Goal: Transaction & Acquisition: Subscribe to service/newsletter

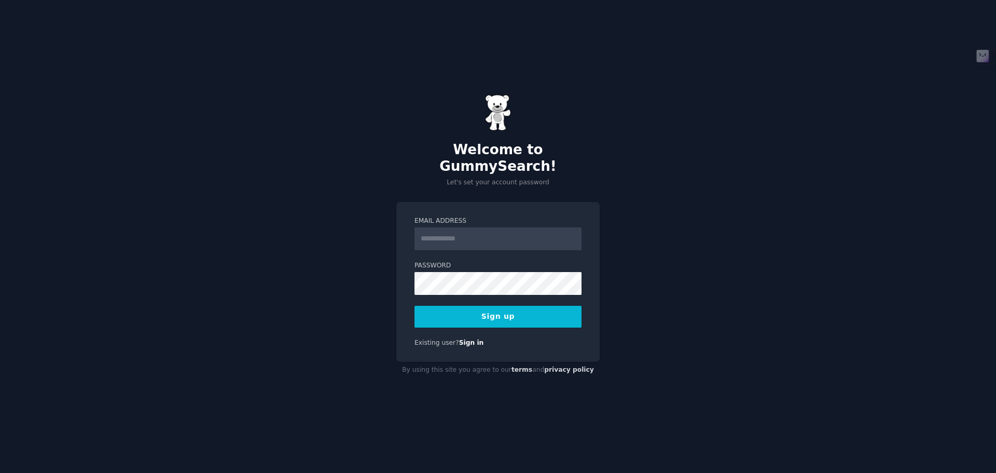
click at [810, 277] on div "Welcome to GummySearch! Let's set your account password Email Address Password …" at bounding box center [498, 236] width 996 height 473
click at [472, 231] on input "Email Address" at bounding box center [497, 238] width 167 height 23
click at [465, 235] on input "Email Address" at bounding box center [497, 238] width 167 height 23
paste input "**********"
drag, startPoint x: 524, startPoint y: 233, endPoint x: 400, endPoint y: 233, distance: 124.0
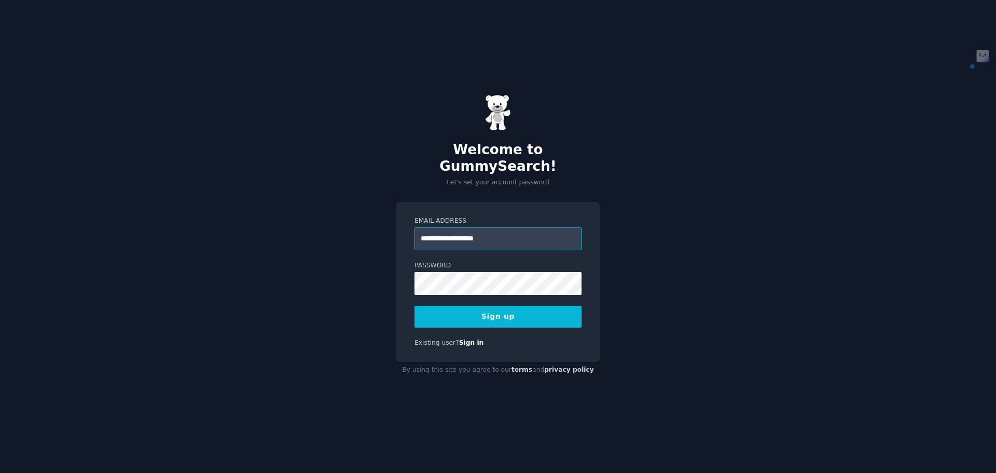
click at [400, 232] on div "**********" at bounding box center [497, 282] width 203 height 160
paste input "email"
type input "**********"
click at [584, 253] on div "**********" at bounding box center [497, 282] width 203 height 160
click at [509, 308] on button "Sign up" at bounding box center [497, 317] width 167 height 22
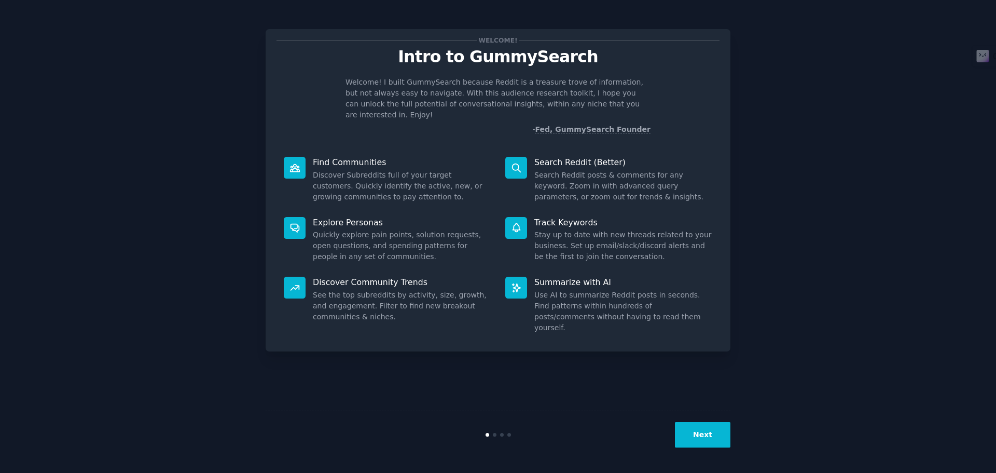
click at [713, 435] on button "Next" at bounding box center [703, 434] width 56 height 25
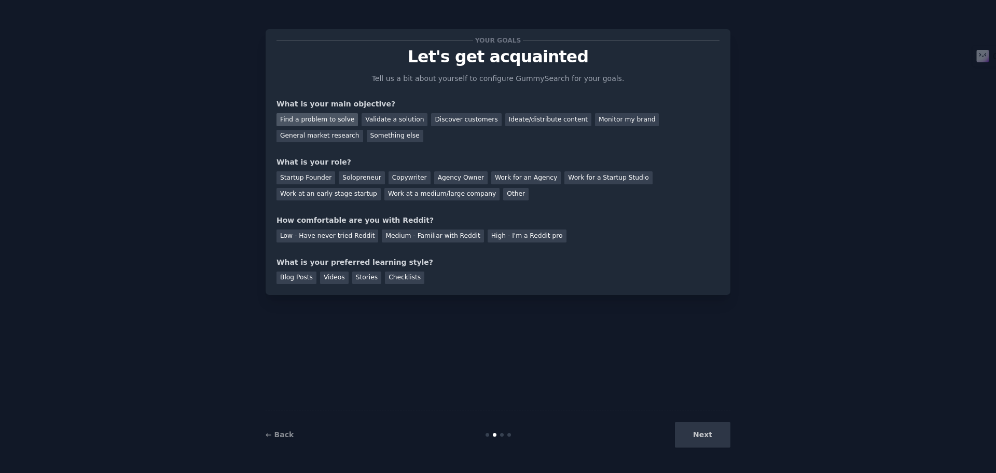
click at [333, 118] on div "Find a problem to solve" at bounding box center [316, 119] width 81 height 13
click at [510, 122] on div "Ideate/distribute content" at bounding box center [548, 119] width 86 height 13
click at [319, 118] on div "Find a problem to solve" at bounding box center [316, 119] width 81 height 13
click at [362, 176] on div "Solopreneur" at bounding box center [362, 177] width 46 height 13
click at [338, 236] on div "Low - Have never tried Reddit" at bounding box center [327, 235] width 102 height 13
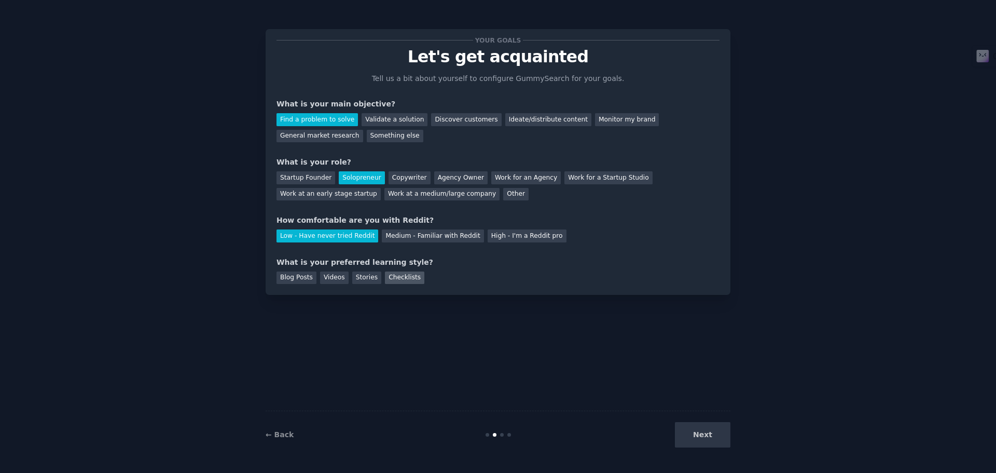
click at [396, 276] on div "Checklists" at bounding box center [404, 277] width 39 height 13
click at [325, 278] on div "Videos" at bounding box center [334, 277] width 29 height 13
click at [392, 280] on div "Checklists" at bounding box center [404, 277] width 39 height 13
click at [710, 430] on button "Next" at bounding box center [703, 434] width 56 height 25
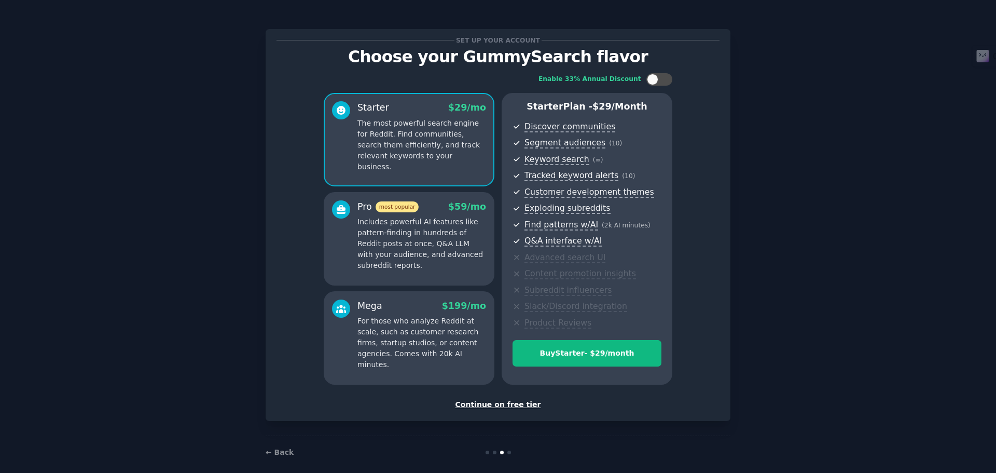
click at [488, 404] on div "Continue on free tier" at bounding box center [497, 404] width 443 height 11
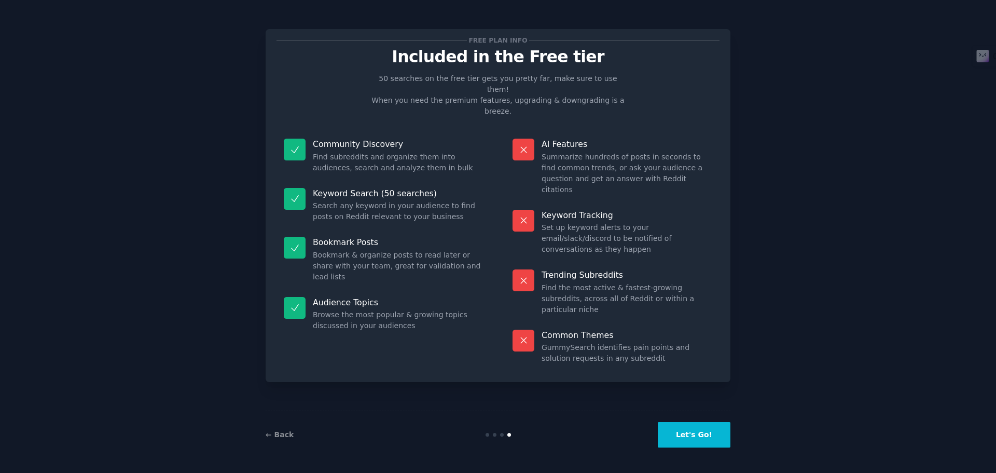
click at [702, 436] on button "Let's Go!" at bounding box center [694, 434] width 73 height 25
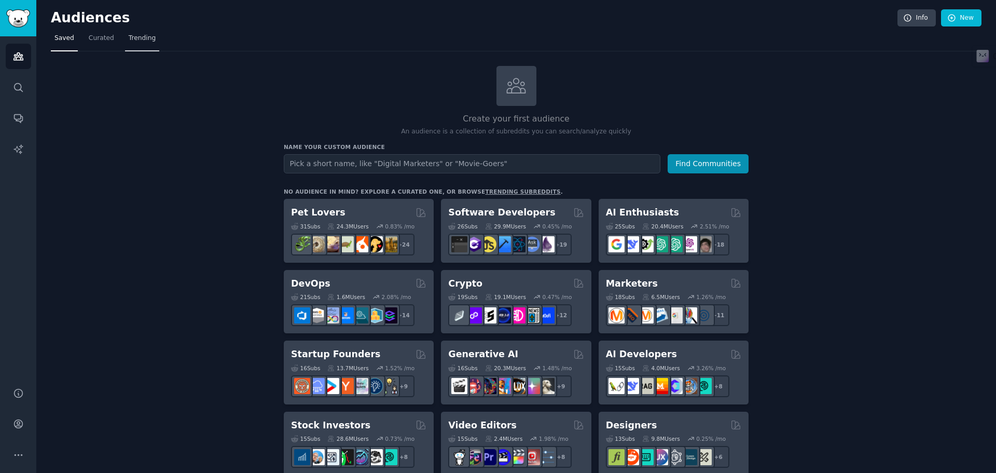
click at [133, 36] on span "Trending" at bounding box center [142, 38] width 27 height 9
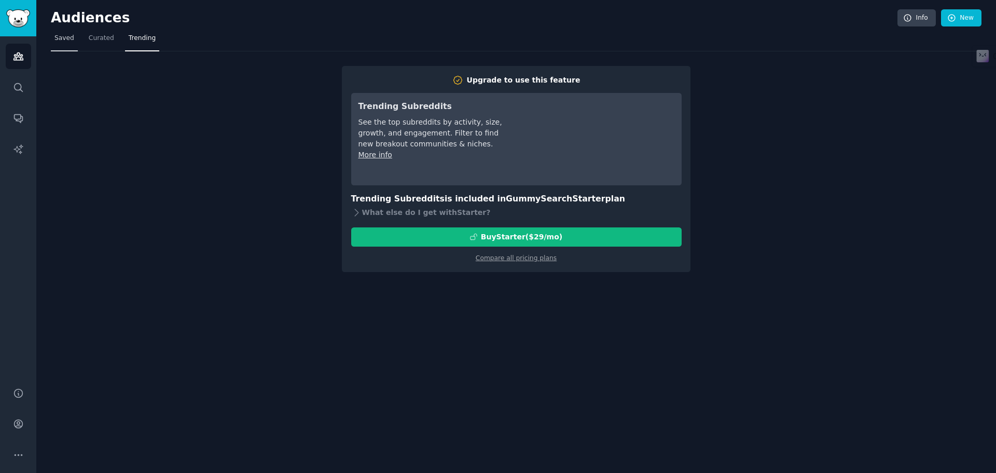
click at [59, 39] on span "Saved" at bounding box center [64, 38] width 20 height 9
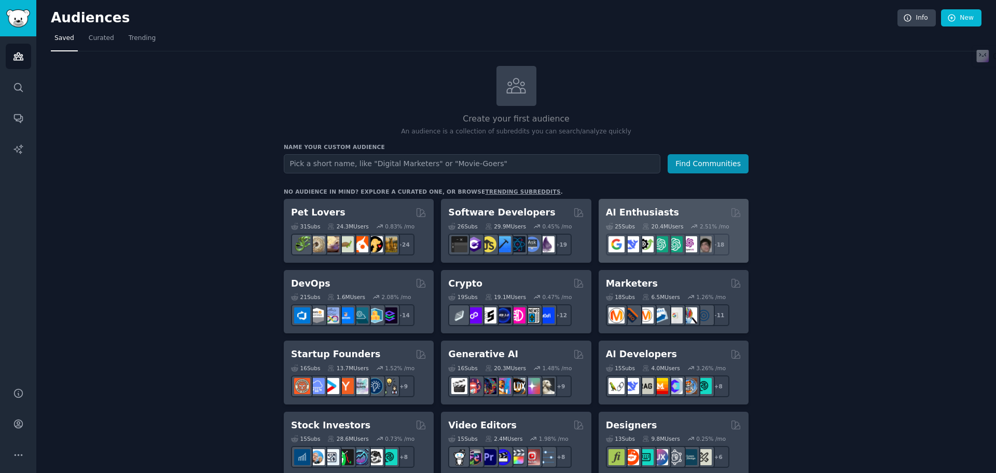
click at [706, 207] on div "AI Enthusiasts Curated by GummySearch" at bounding box center [673, 212] width 135 height 13
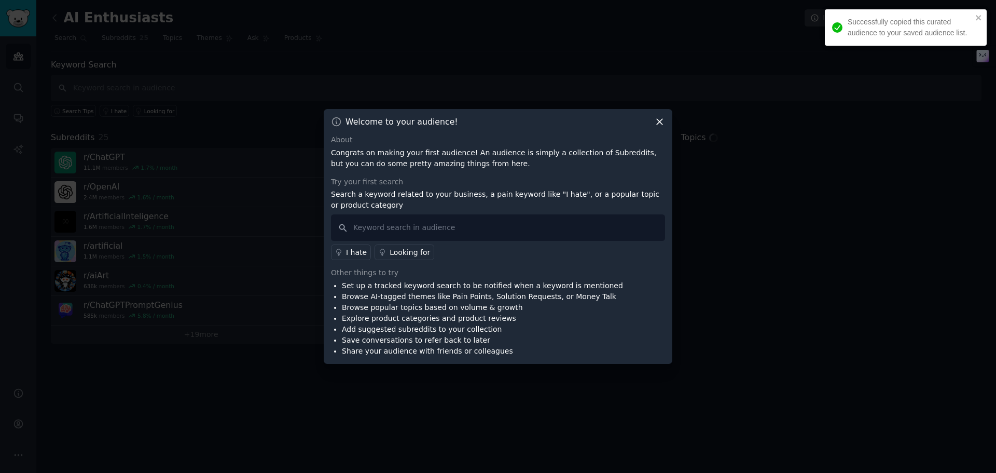
click at [658, 123] on icon at bounding box center [659, 121] width 11 height 11
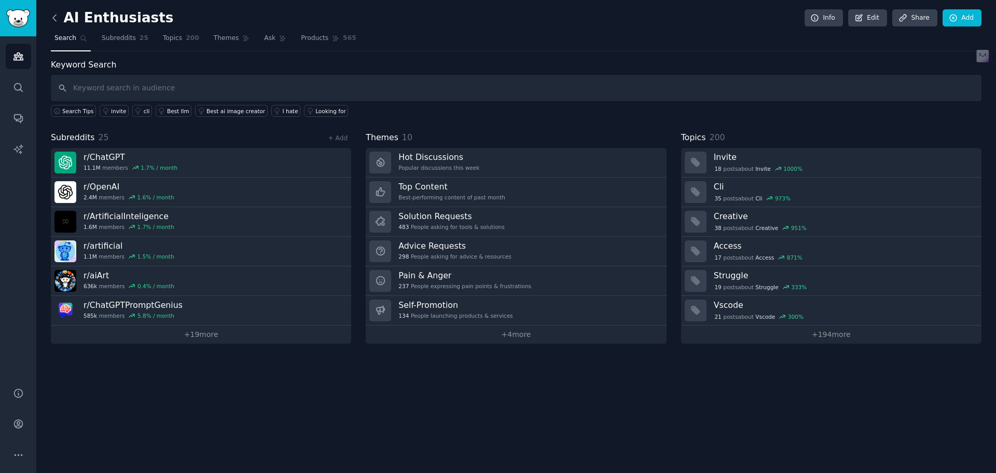
click at [56, 16] on icon at bounding box center [54, 17] width 11 height 11
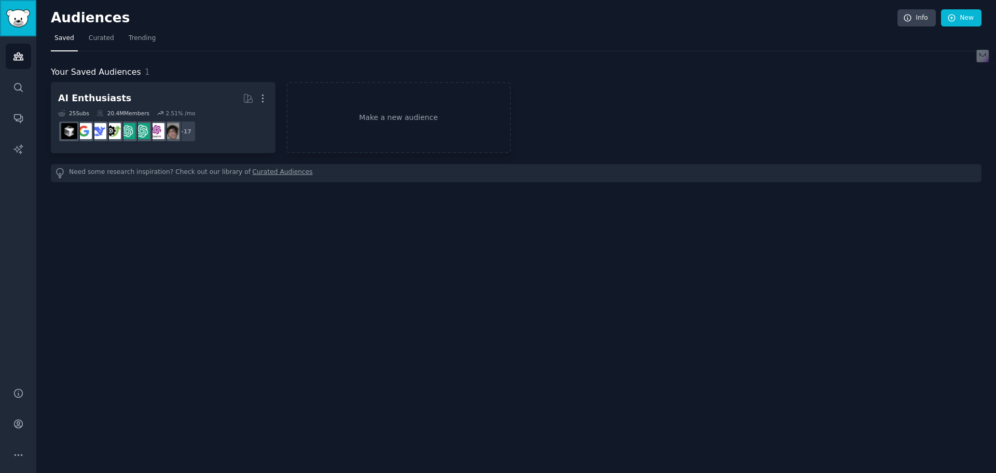
click at [21, 17] on img "Sidebar" at bounding box center [18, 18] width 24 height 18
click at [15, 86] on icon "Sidebar" at bounding box center [18, 87] width 11 height 11
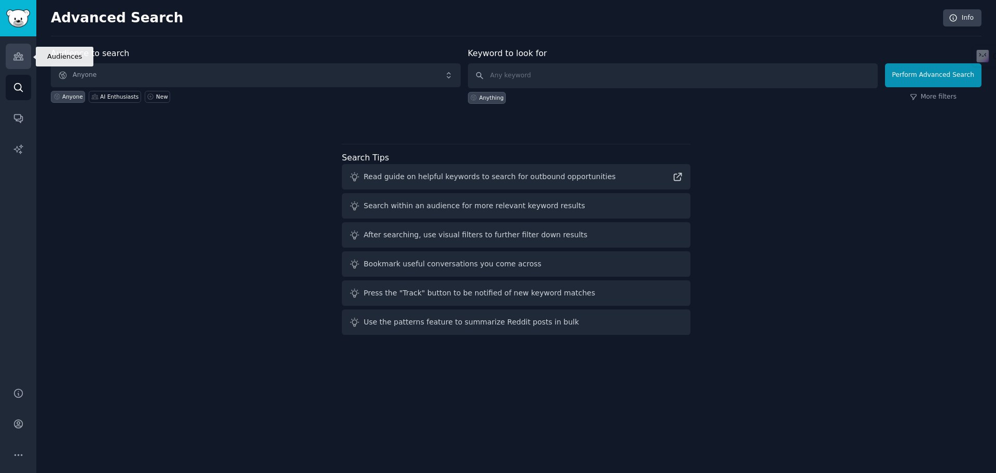
click at [22, 54] on icon "Sidebar" at bounding box center [18, 56] width 11 height 11
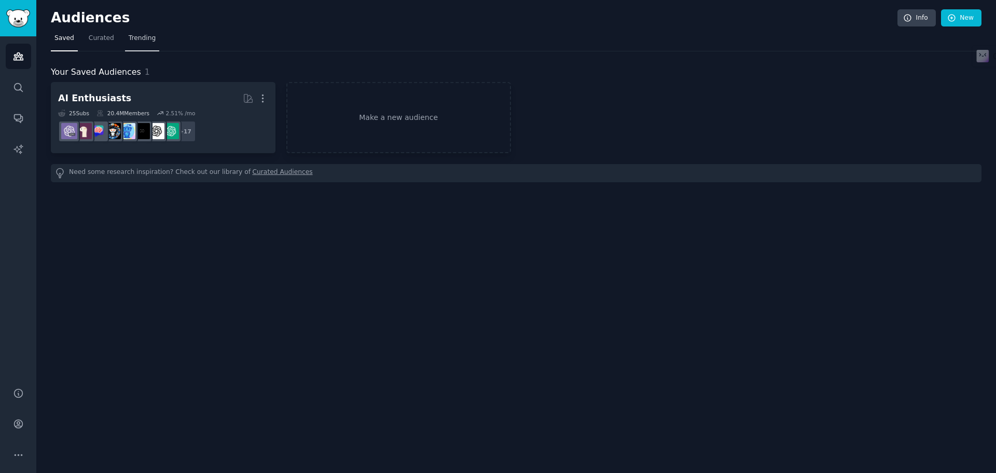
click at [140, 35] on span "Trending" at bounding box center [142, 38] width 27 height 9
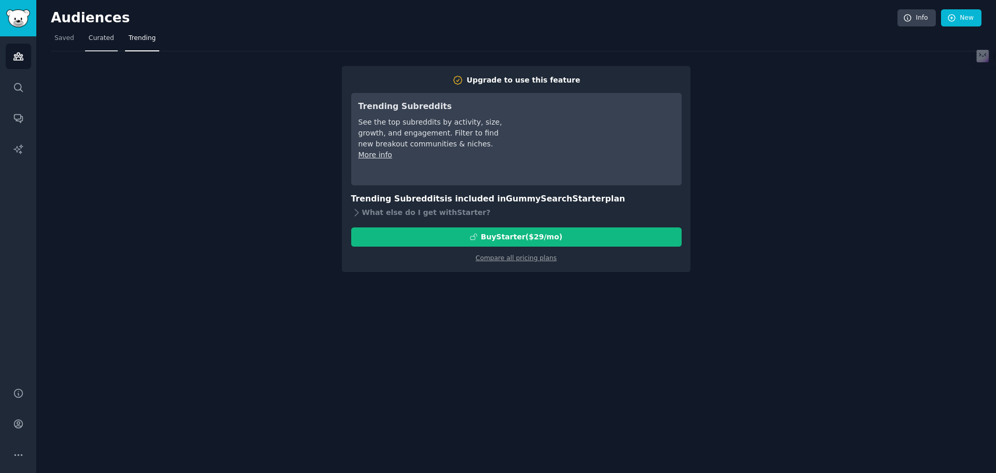
click at [94, 41] on span "Curated" at bounding box center [101, 38] width 25 height 9
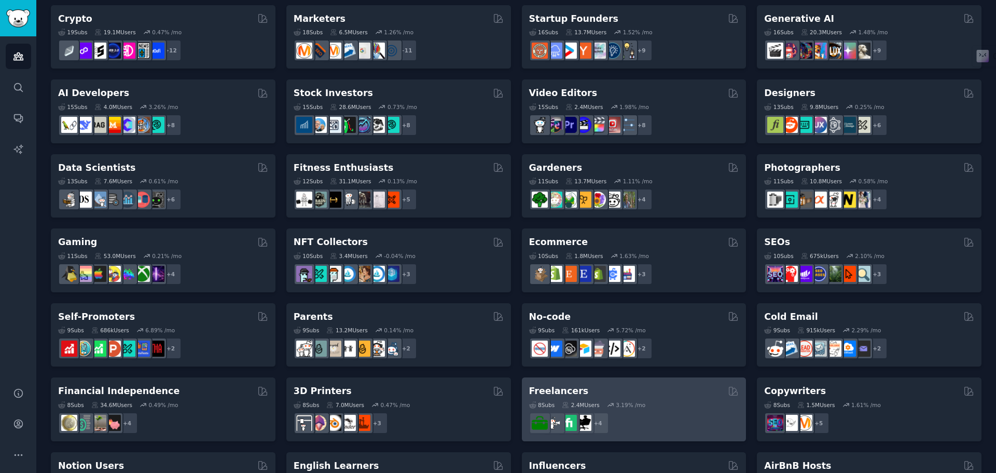
scroll to position [151, 0]
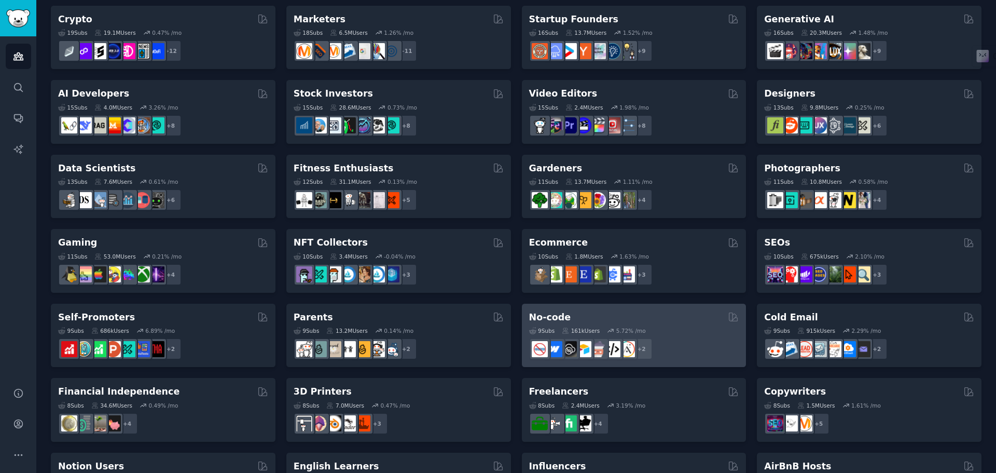
click at [708, 321] on div "No-code" at bounding box center [634, 317] width 210 height 13
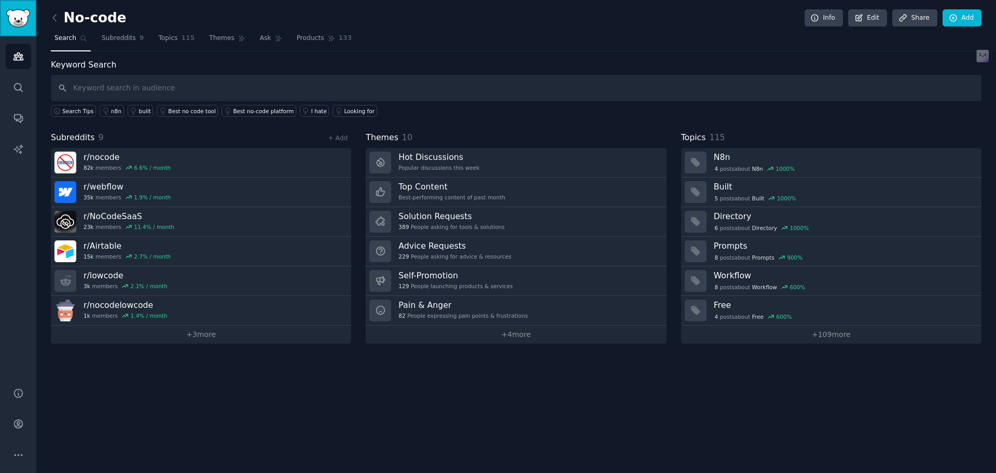
click at [18, 19] on img "Sidebar" at bounding box center [18, 18] width 24 height 18
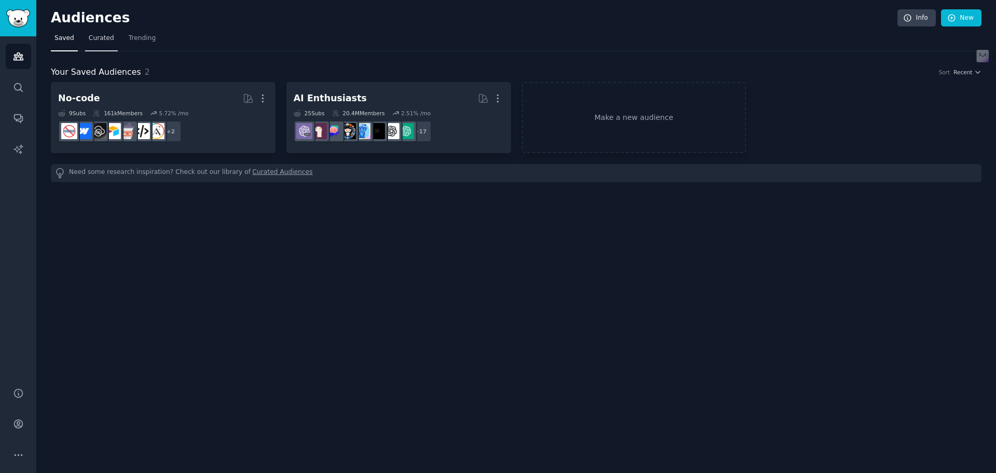
click at [98, 36] on span "Curated" at bounding box center [101, 38] width 25 height 9
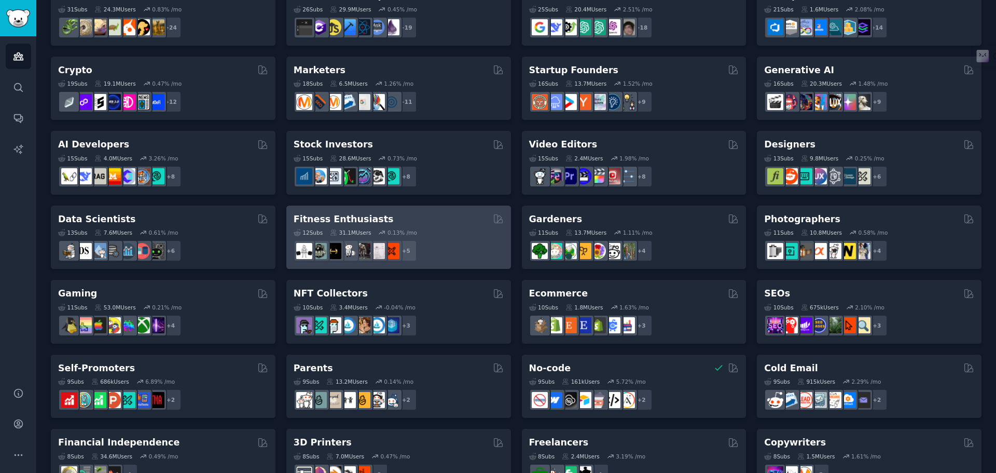
scroll to position [100, 0]
click at [439, 224] on div "Fitness Enthusiasts" at bounding box center [399, 219] width 210 height 13
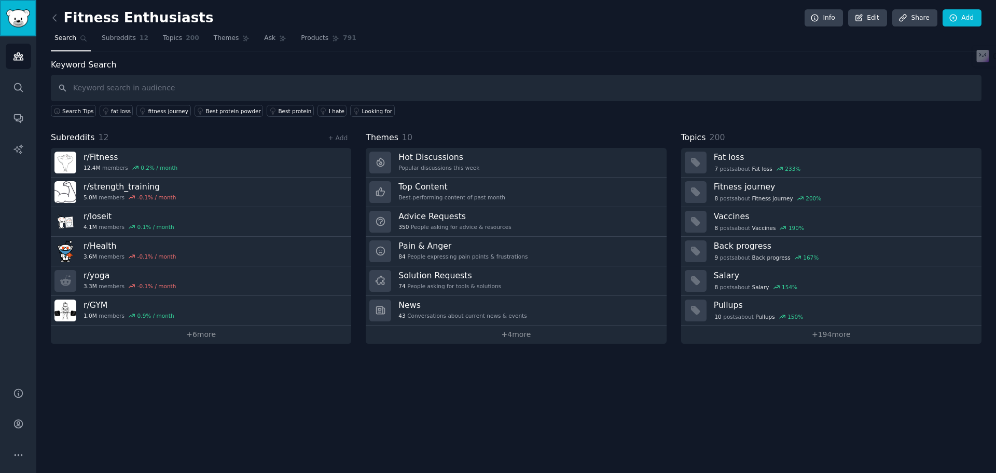
click at [13, 19] on img "Sidebar" at bounding box center [18, 18] width 24 height 18
